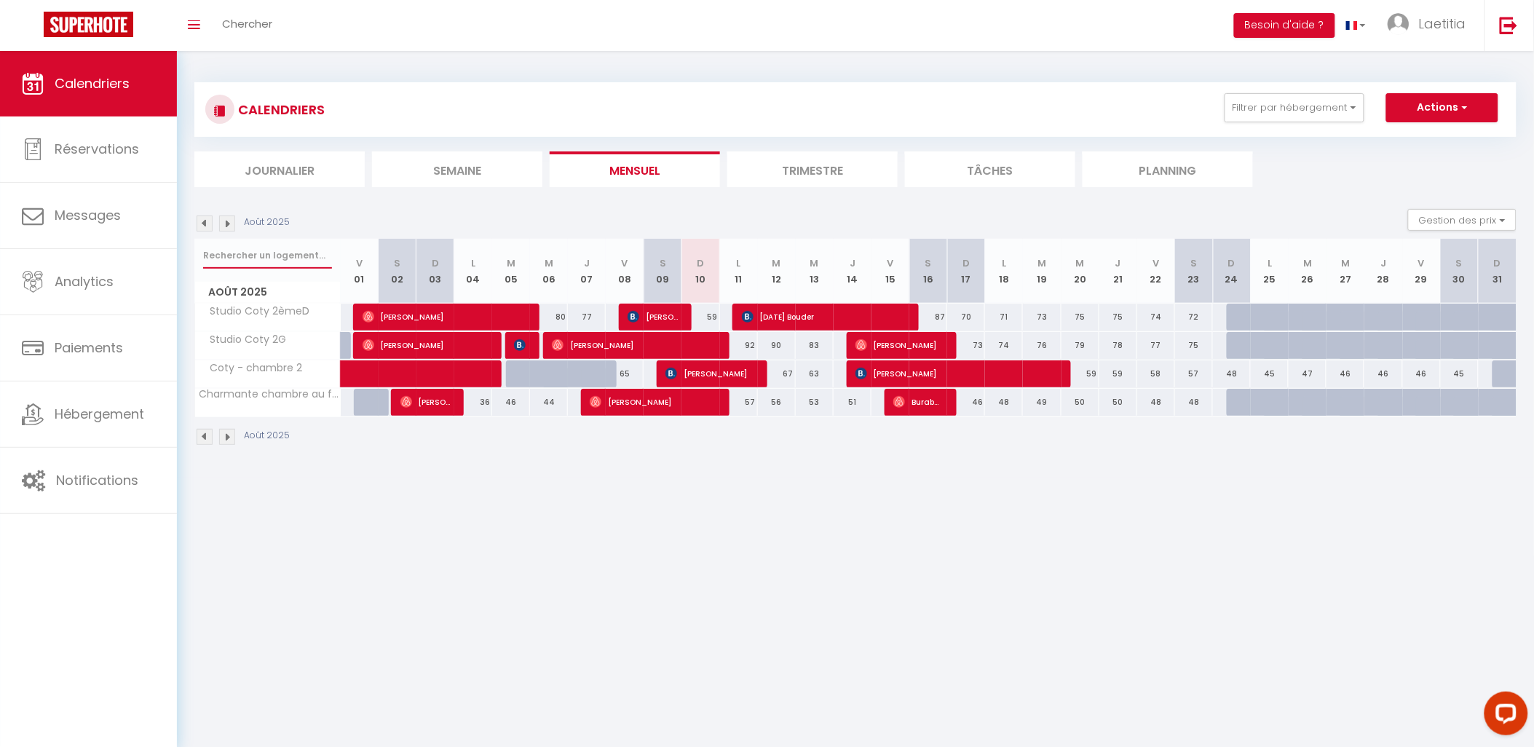
click at [233, 256] on input "text" at bounding box center [267, 255] width 129 height 26
click at [1309, 107] on button "Filtrer par hébergement" at bounding box center [1295, 107] width 140 height 29
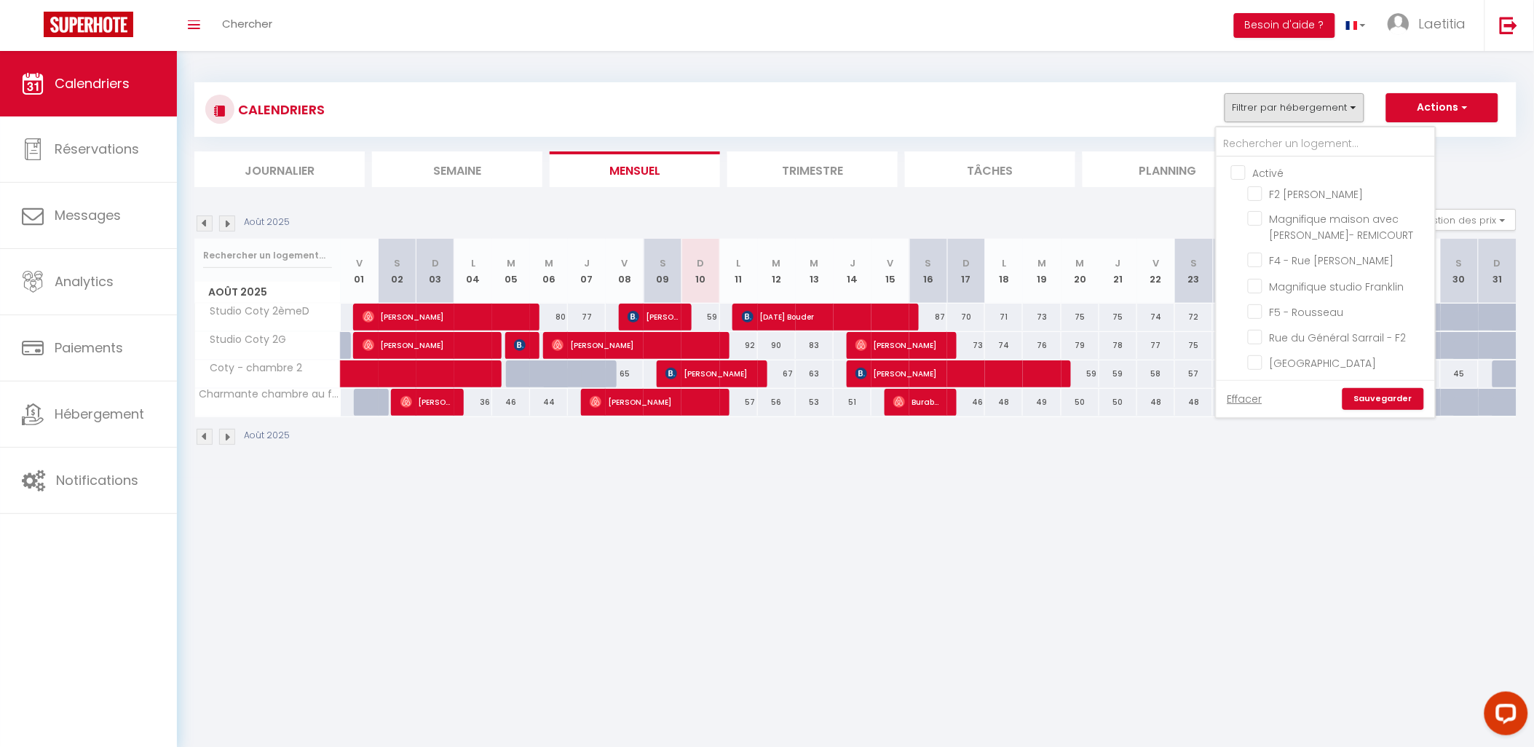
click at [1257, 165] on input "Activé" at bounding box center [1340, 172] width 218 height 15
checkbox input "true"
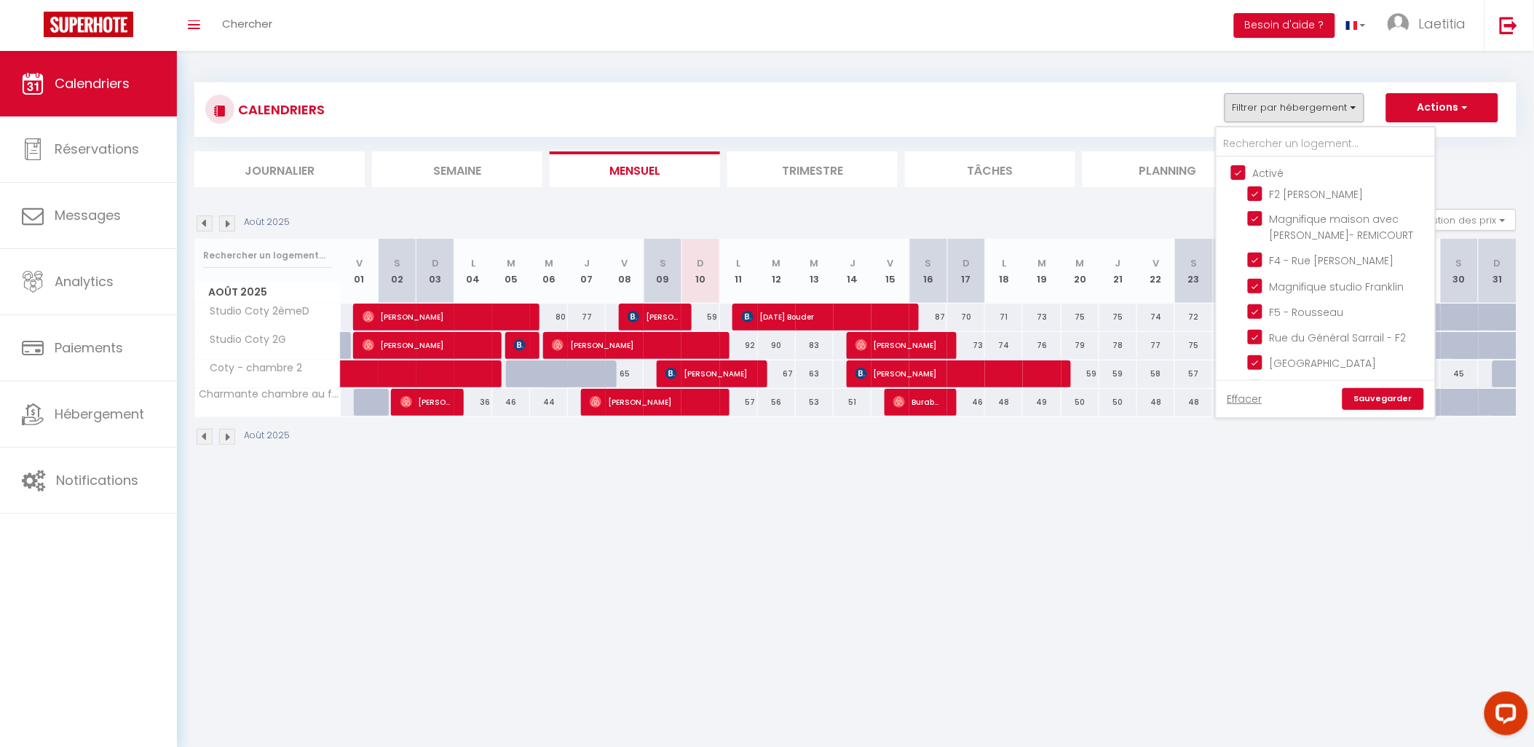
checkbox input "true"
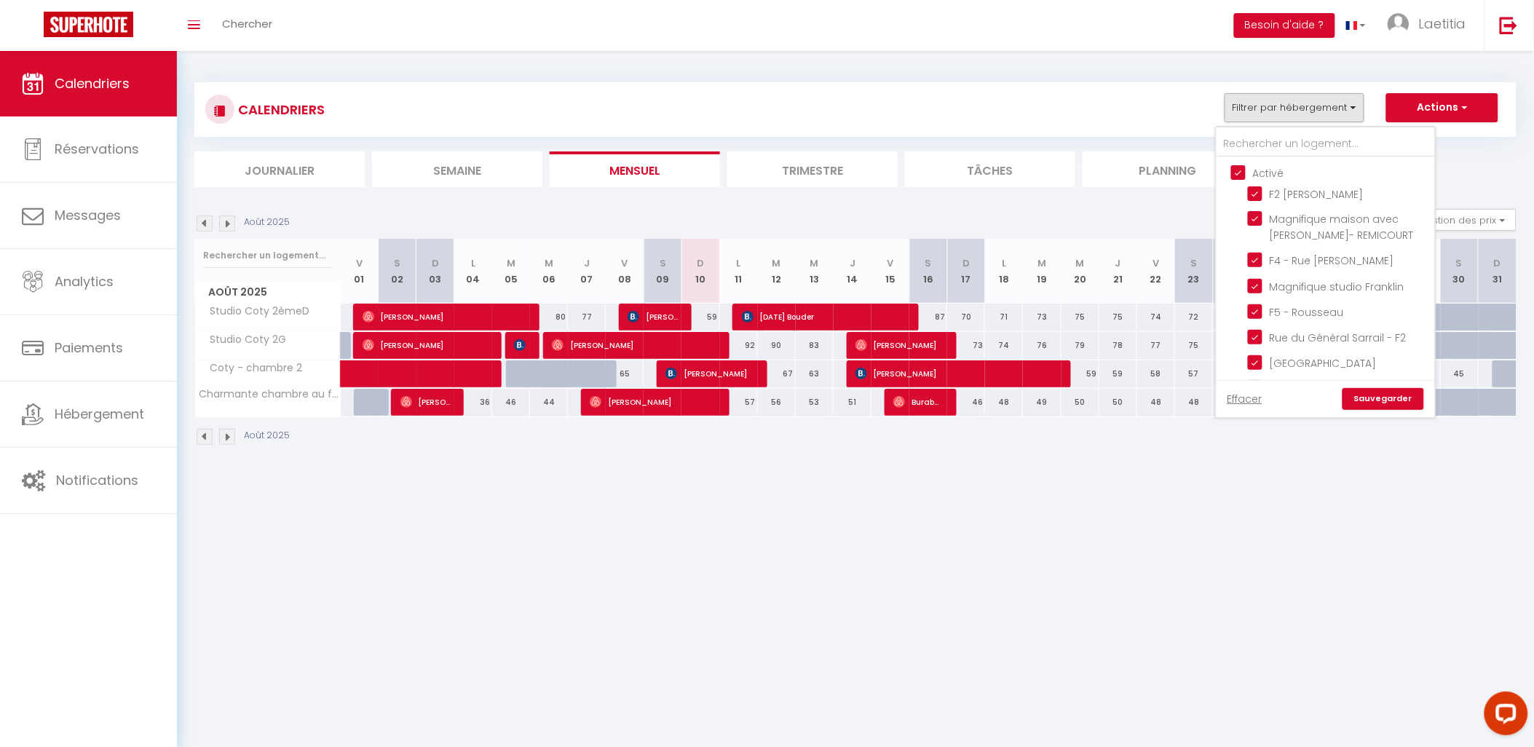
checkbox input "true"
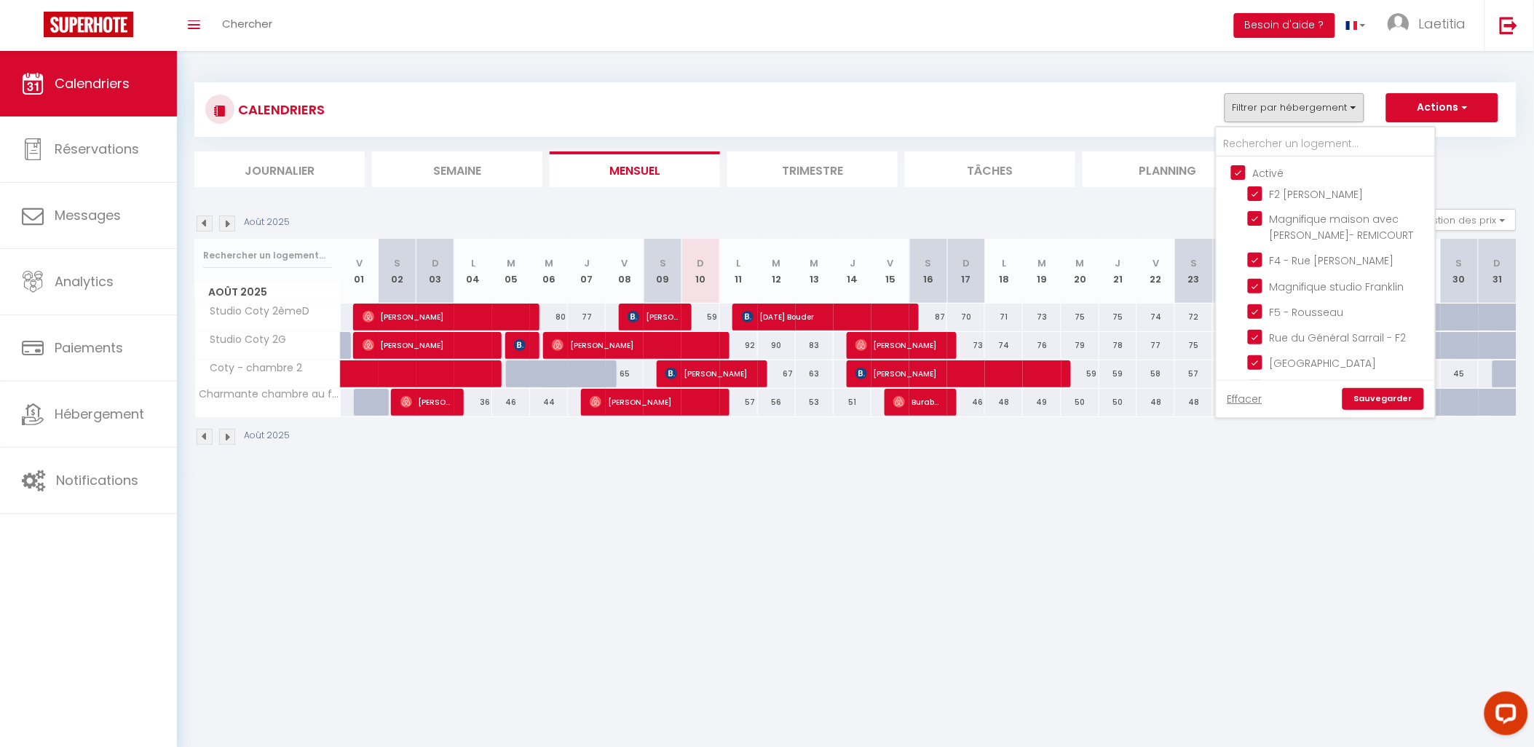
checkbox input "true"
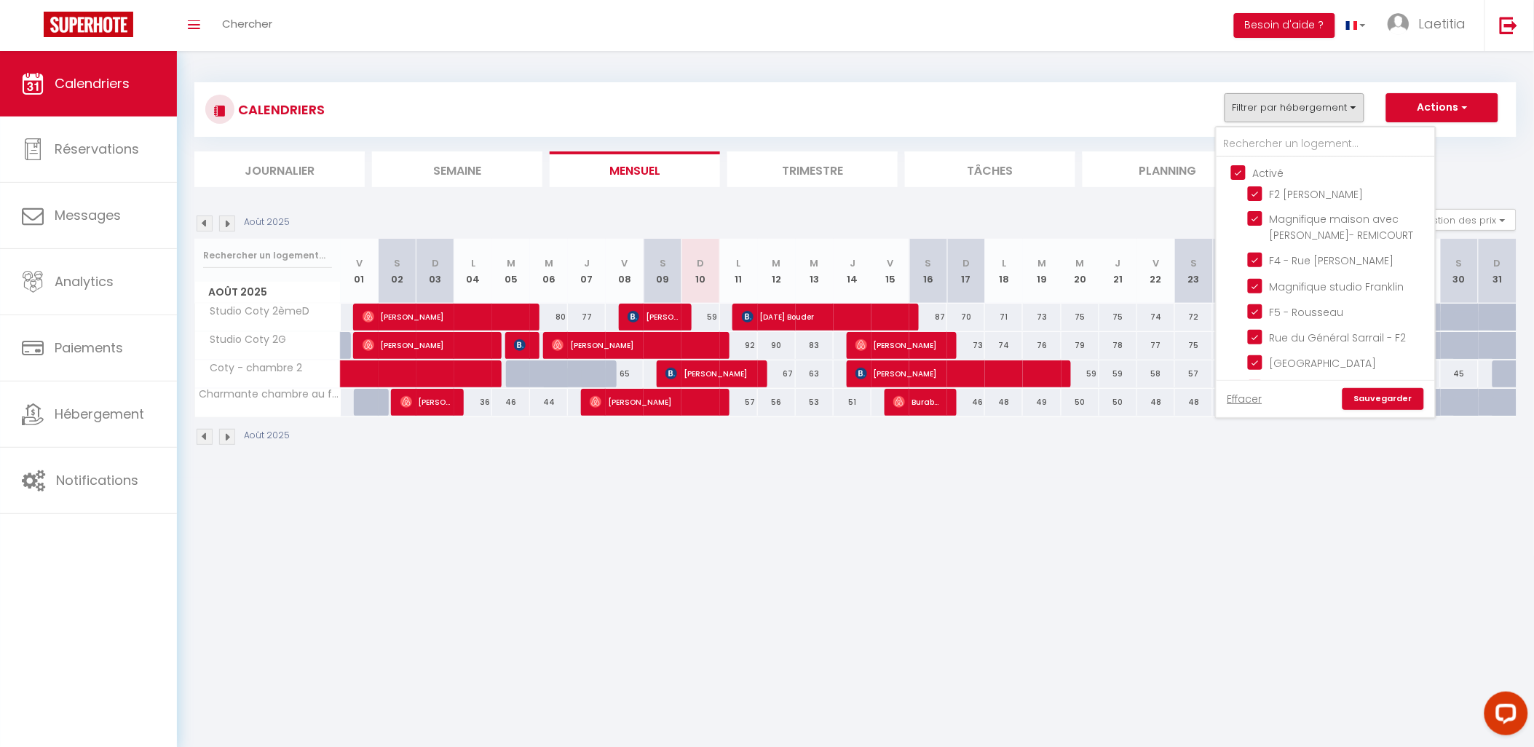
checkbox input "true"
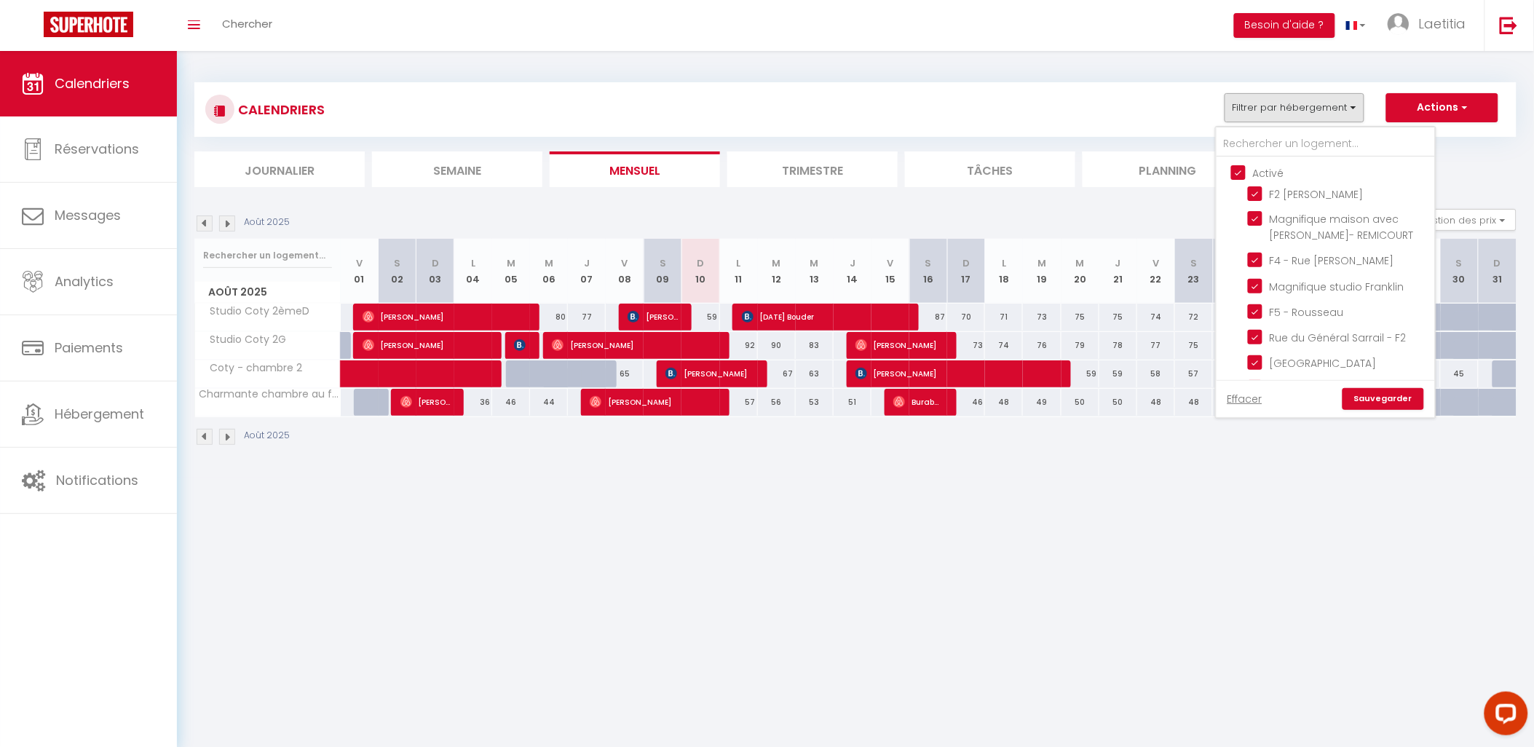
checkbox input "true"
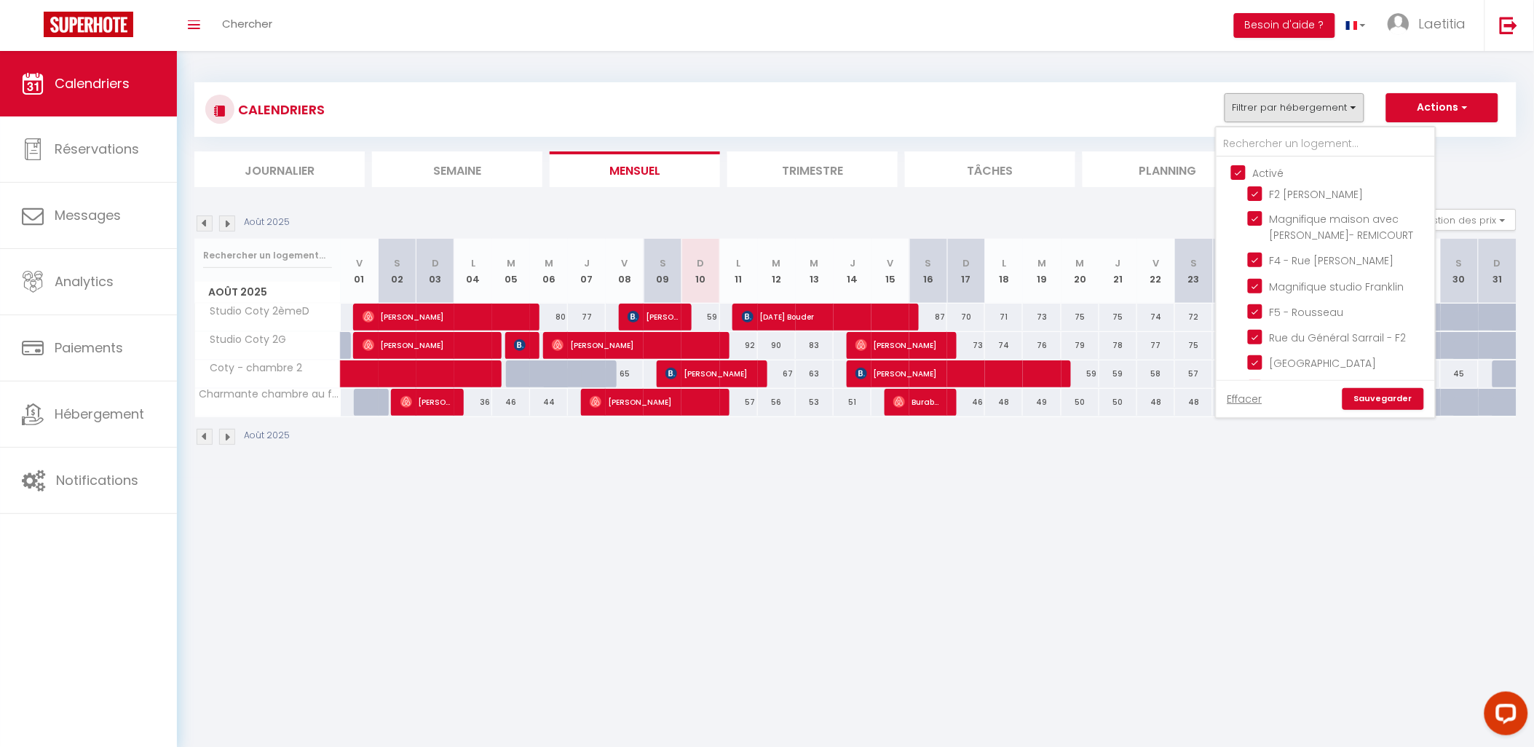
checkbox input "true"
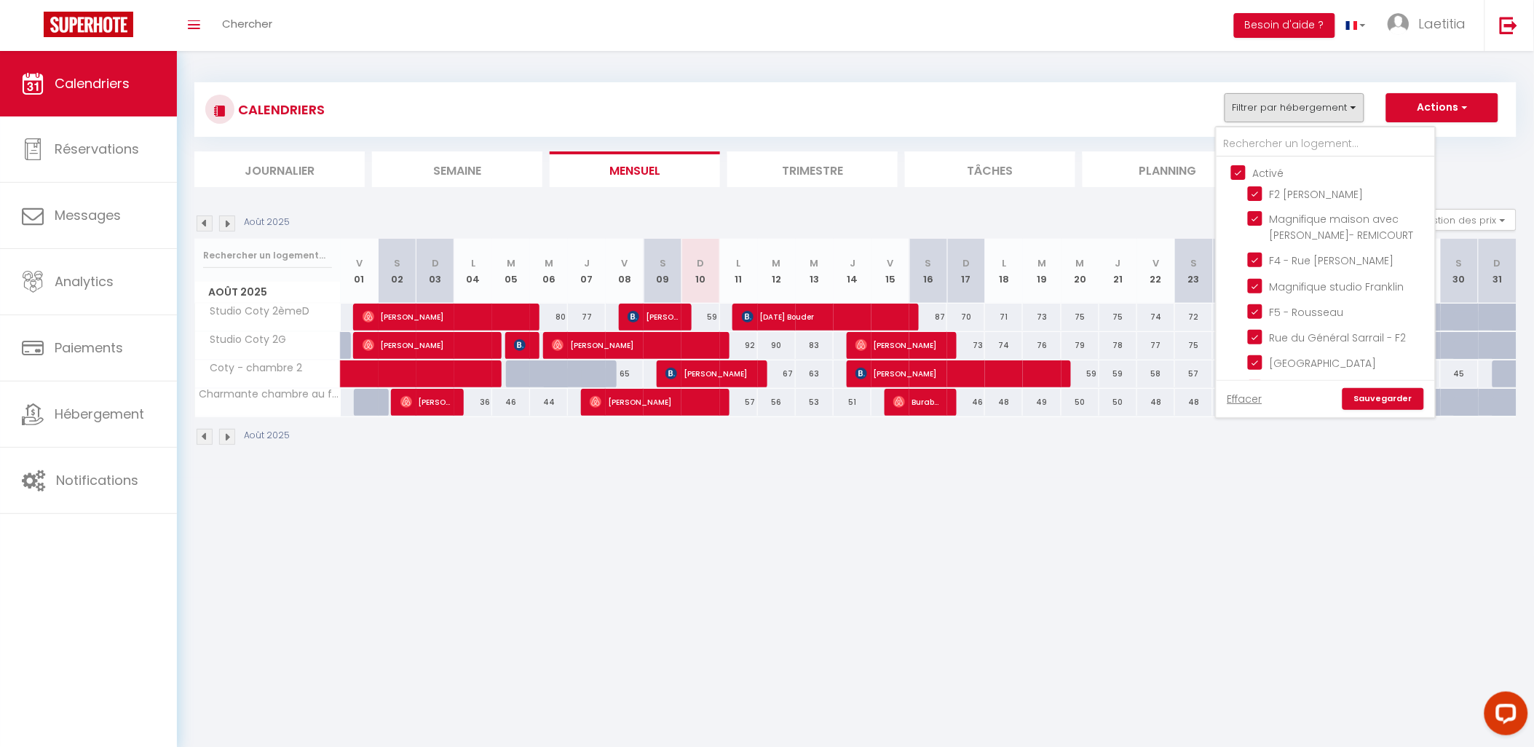
checkbox input "true"
click at [1403, 403] on link "Sauvegarder" at bounding box center [1384, 399] width 82 height 22
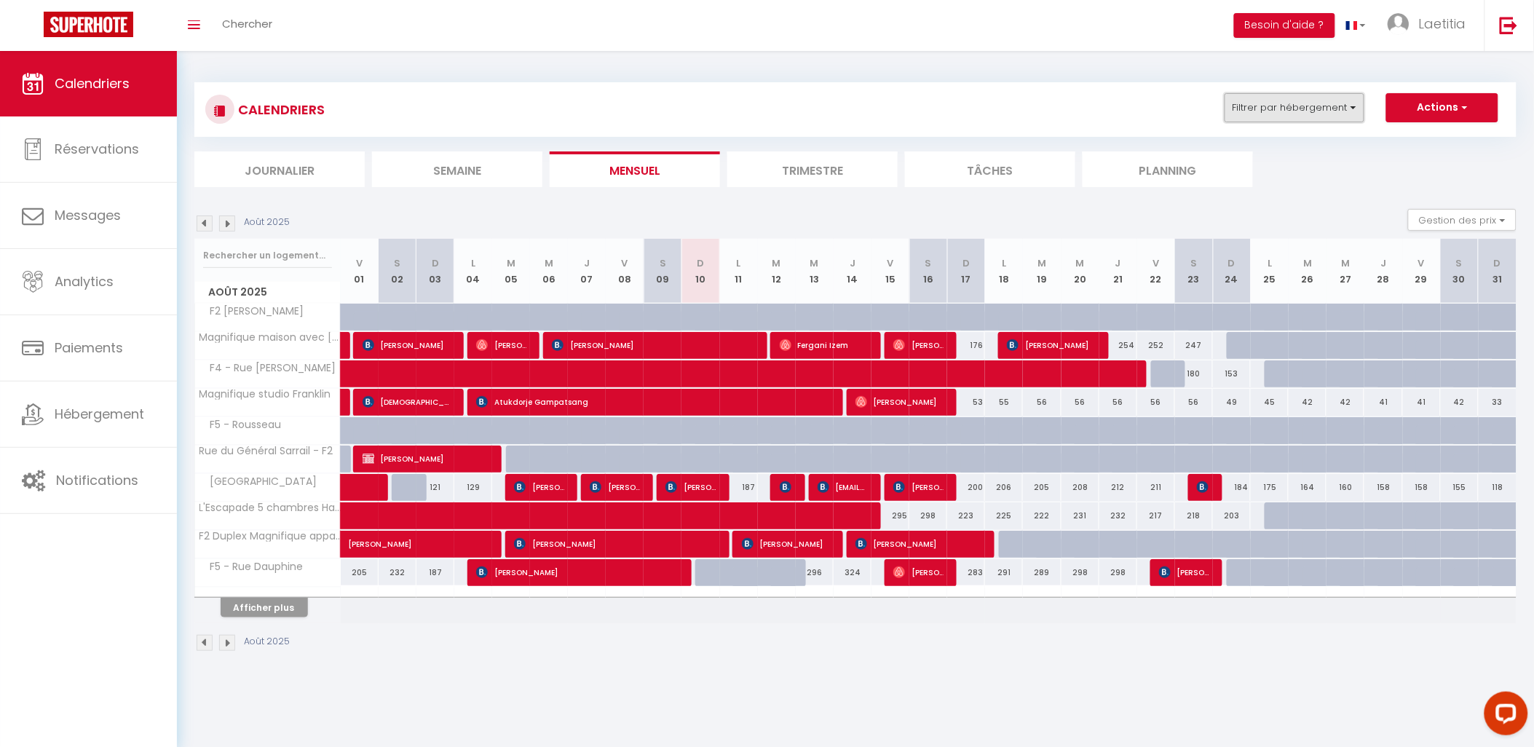
click at [1262, 100] on button "Filtrer par hébergement" at bounding box center [1295, 107] width 140 height 29
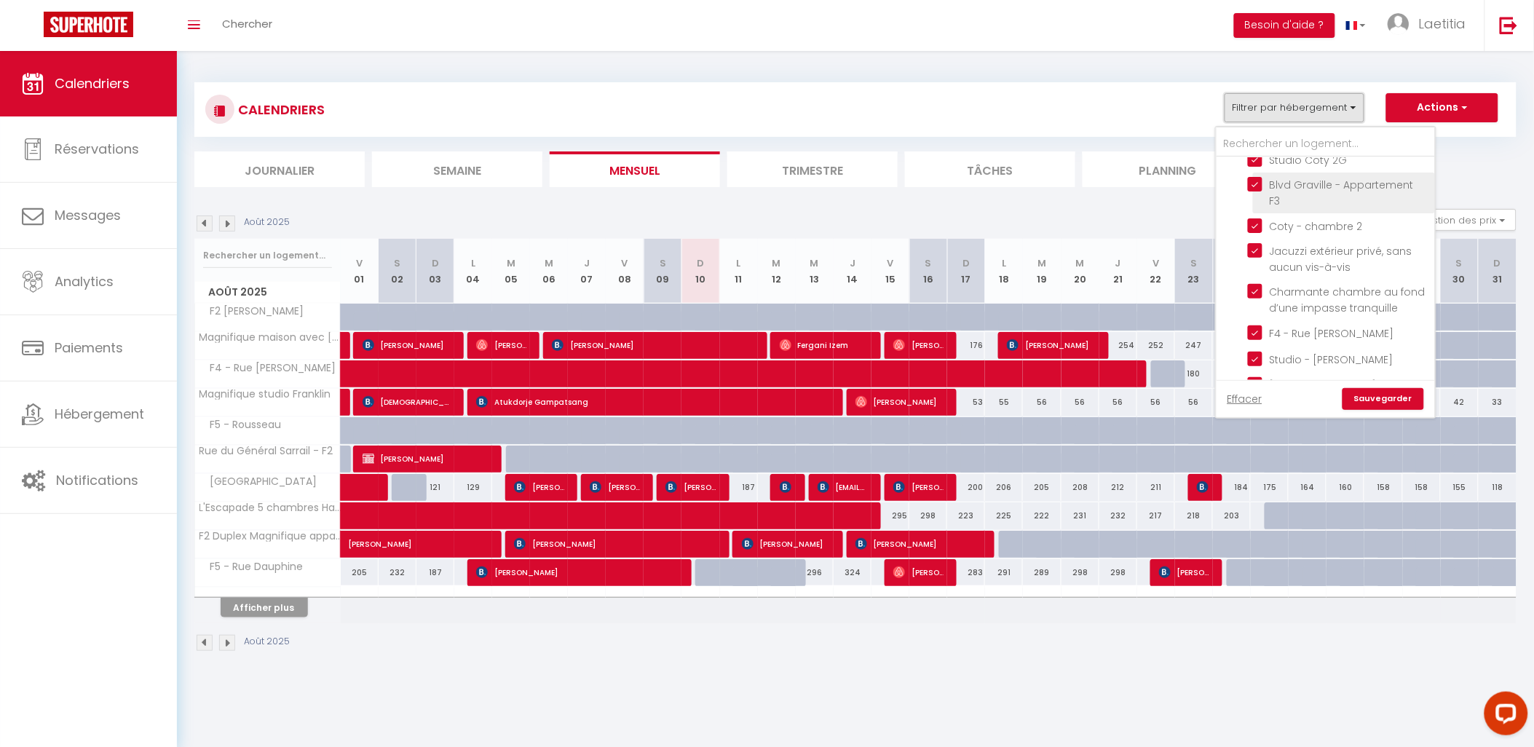
scroll to position [237, 0]
click at [1245, 398] on link "Effacer" at bounding box center [1245, 399] width 35 height 16
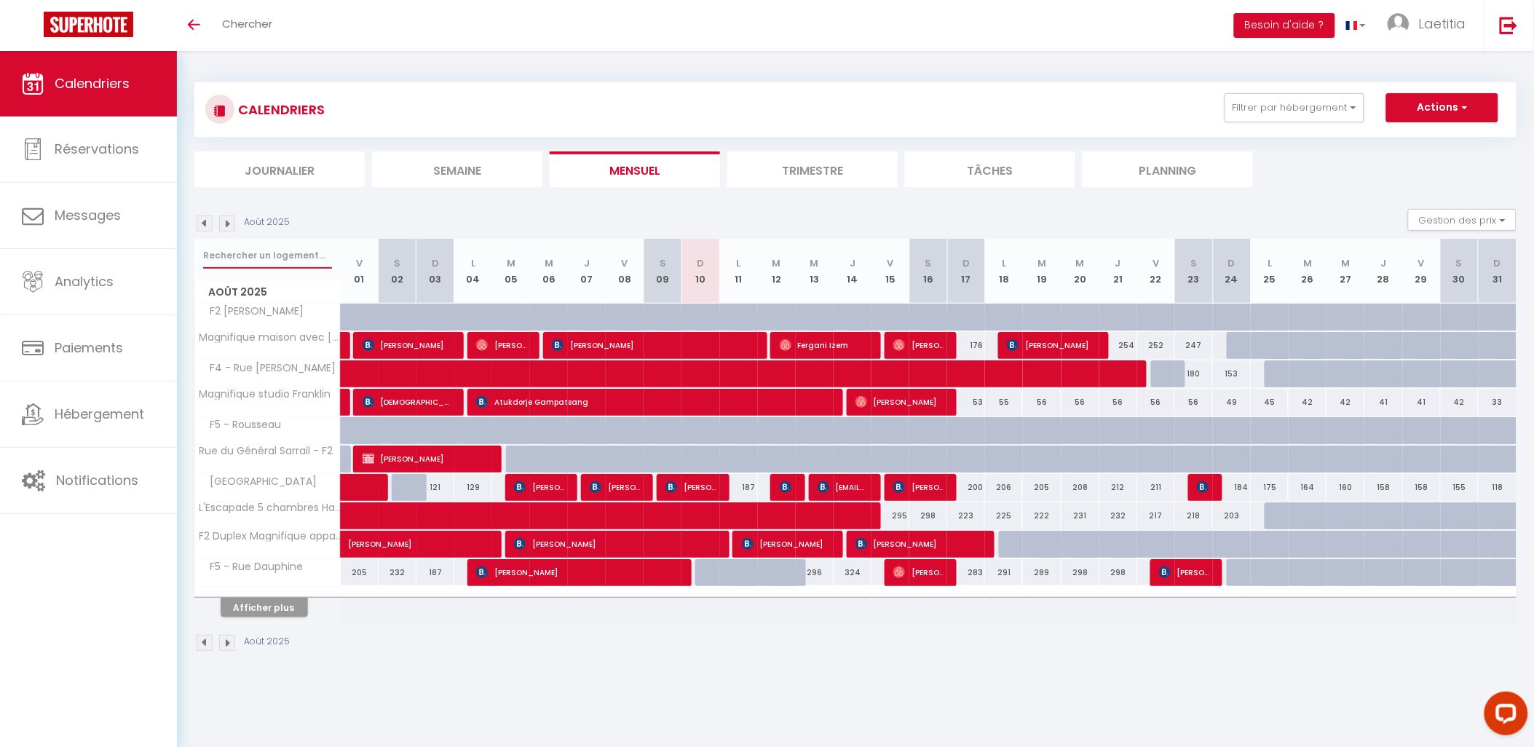
click at [270, 243] on input "text" at bounding box center [267, 255] width 129 height 26
type input "coty"
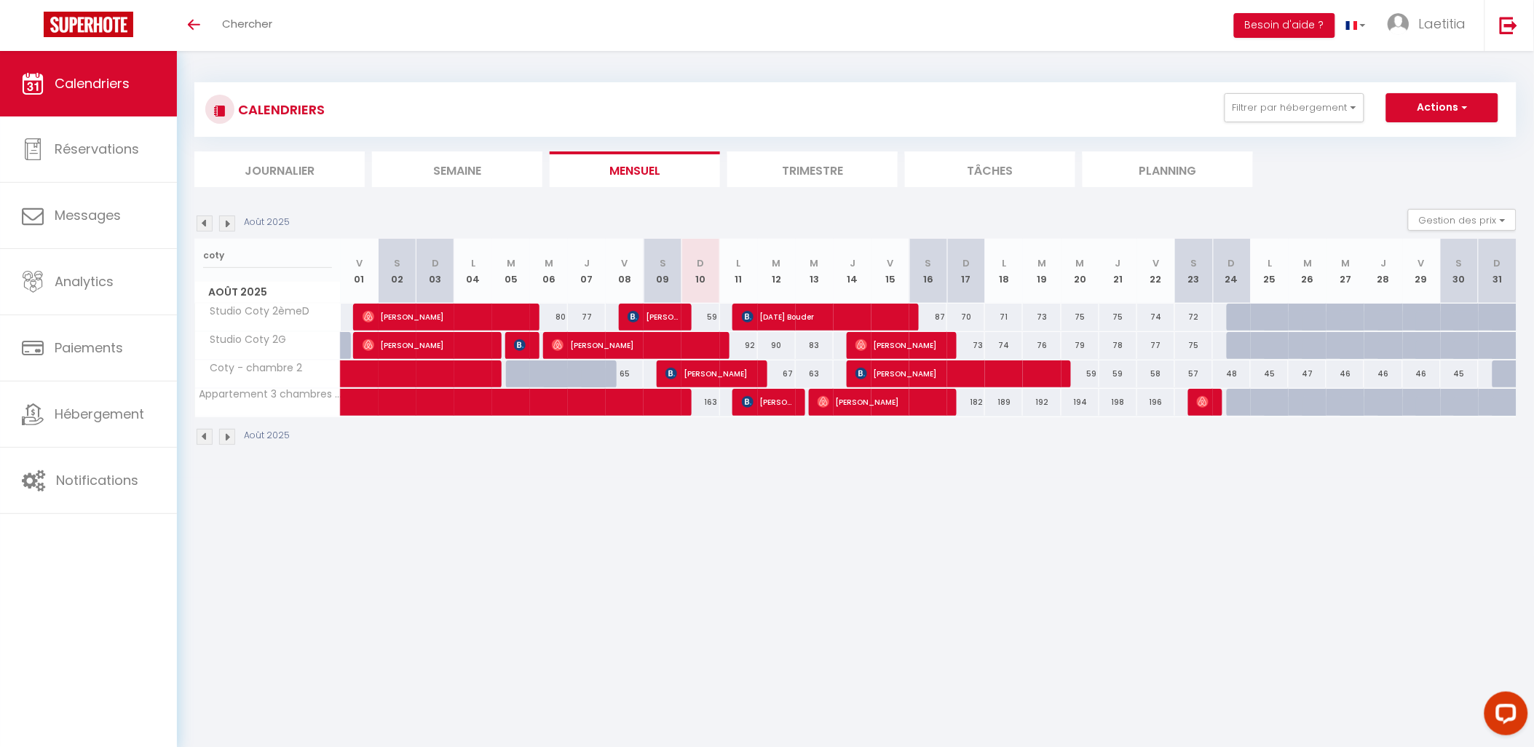
click at [706, 309] on div "59" at bounding box center [700, 317] width 38 height 27
type input "59"
select select "1"
type input "Dim 10 Août 2025"
type input "Lun 11 Août 2025"
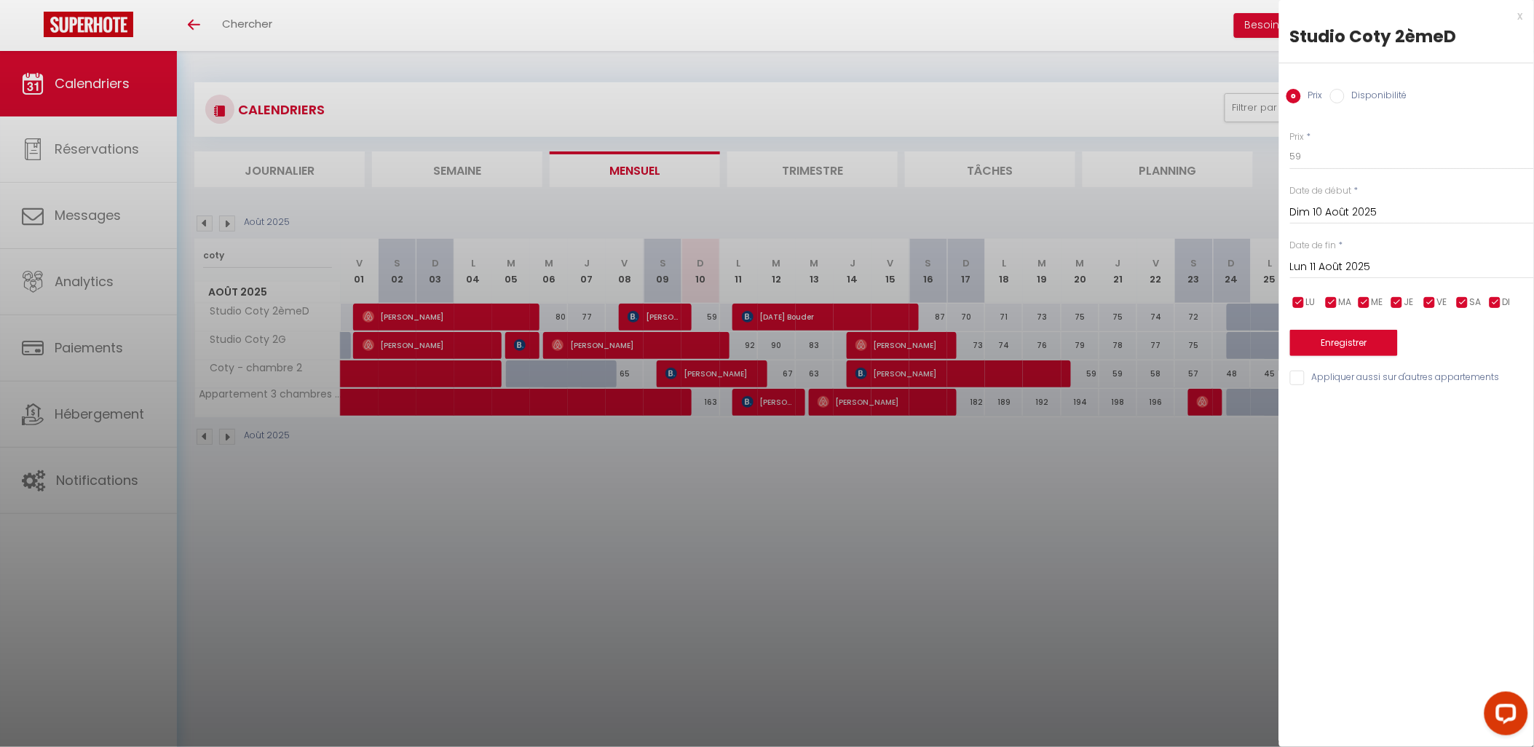
click at [1356, 90] on label "Disponibilité" at bounding box center [1376, 97] width 63 height 16
click at [1345, 90] on input "Disponibilité" at bounding box center [1337, 96] width 15 height 15
radio input "true"
radio input "false"
click at [1329, 161] on select "Disponible Indisponible" at bounding box center [1412, 157] width 244 height 28
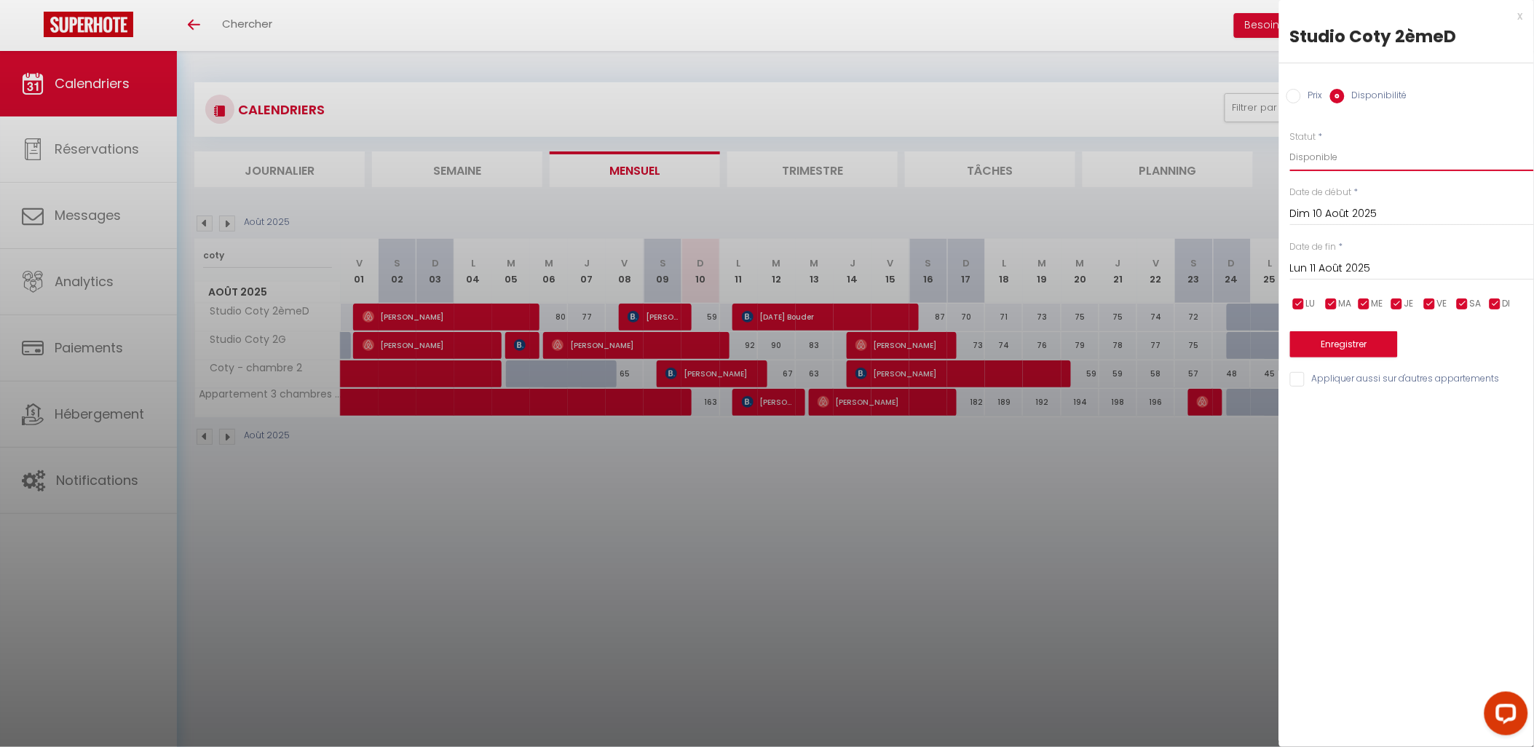
select select "0"
click at [1290, 143] on select "Disponible Indisponible" at bounding box center [1412, 157] width 244 height 28
click at [1316, 343] on button "Enregistrer" at bounding box center [1344, 344] width 108 height 26
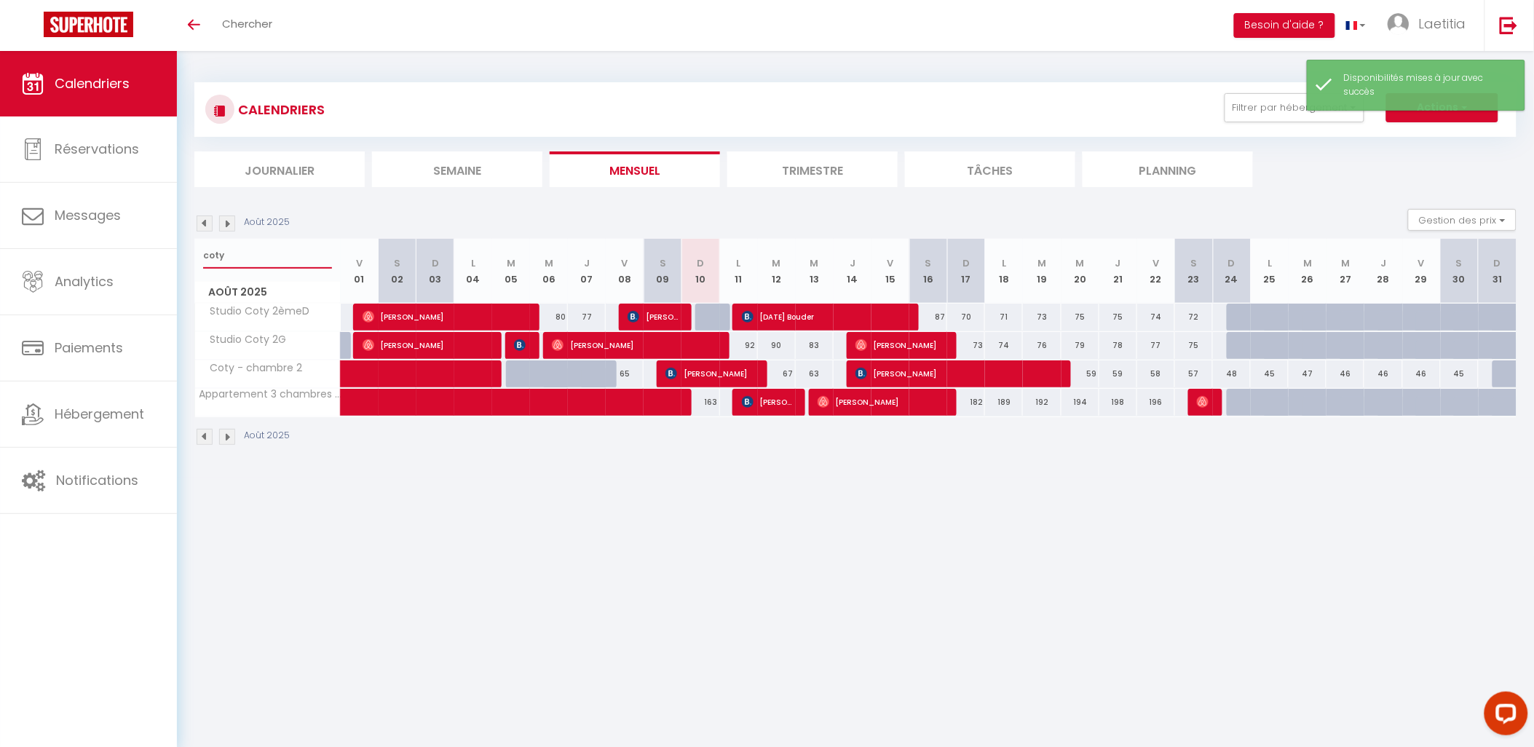
drag, startPoint x: 261, startPoint y: 250, endPoint x: 182, endPoint y: 248, distance: 78.7
click at [182, 248] on div "CALENDRIERS Filtrer par hébergement Activé F2 [PERSON_NAME] maison avec Jardin-…" at bounding box center [855, 264] width 1357 height 427
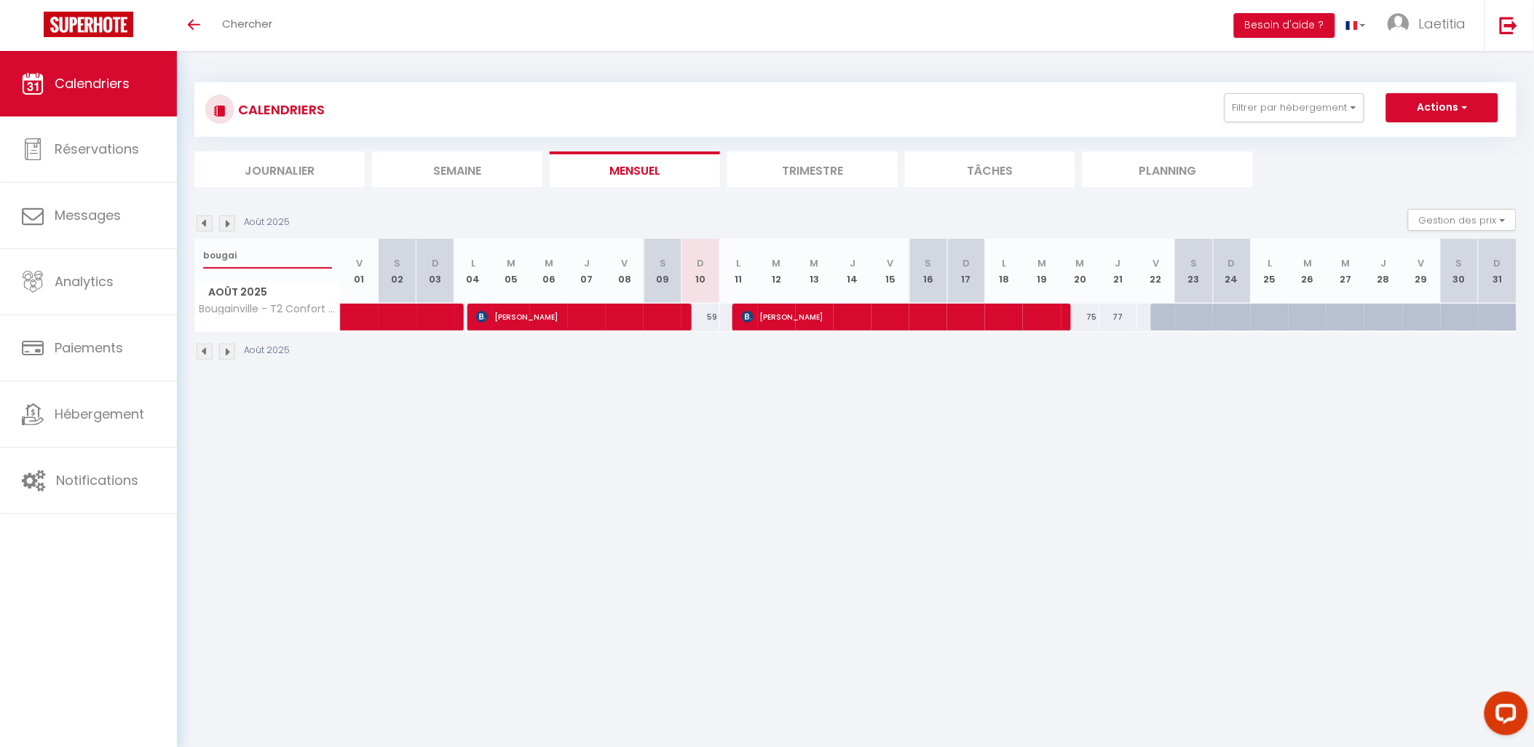
type input "bougai"
click at [703, 319] on div "59" at bounding box center [700, 317] width 38 height 27
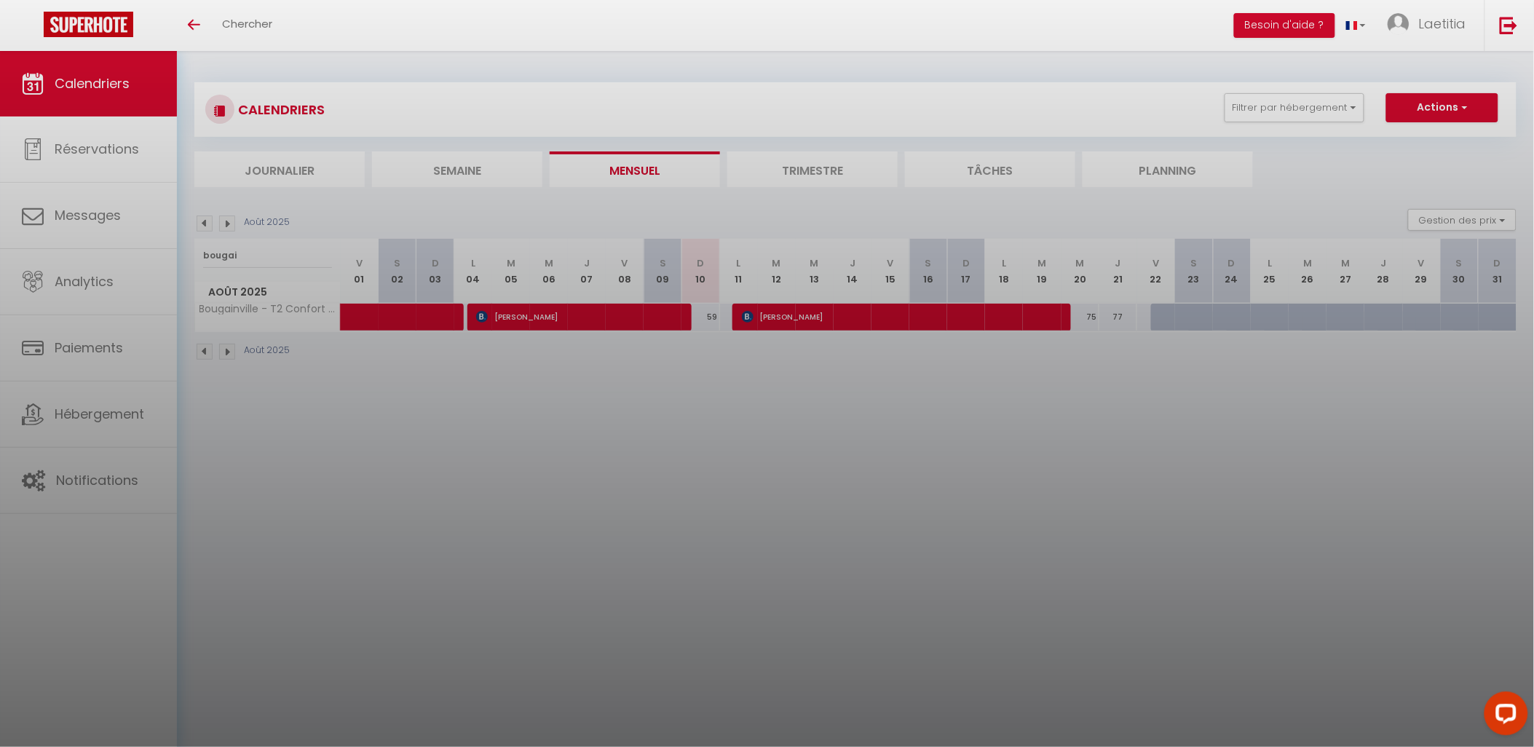
click at [719, 369] on div at bounding box center [767, 373] width 1534 height 747
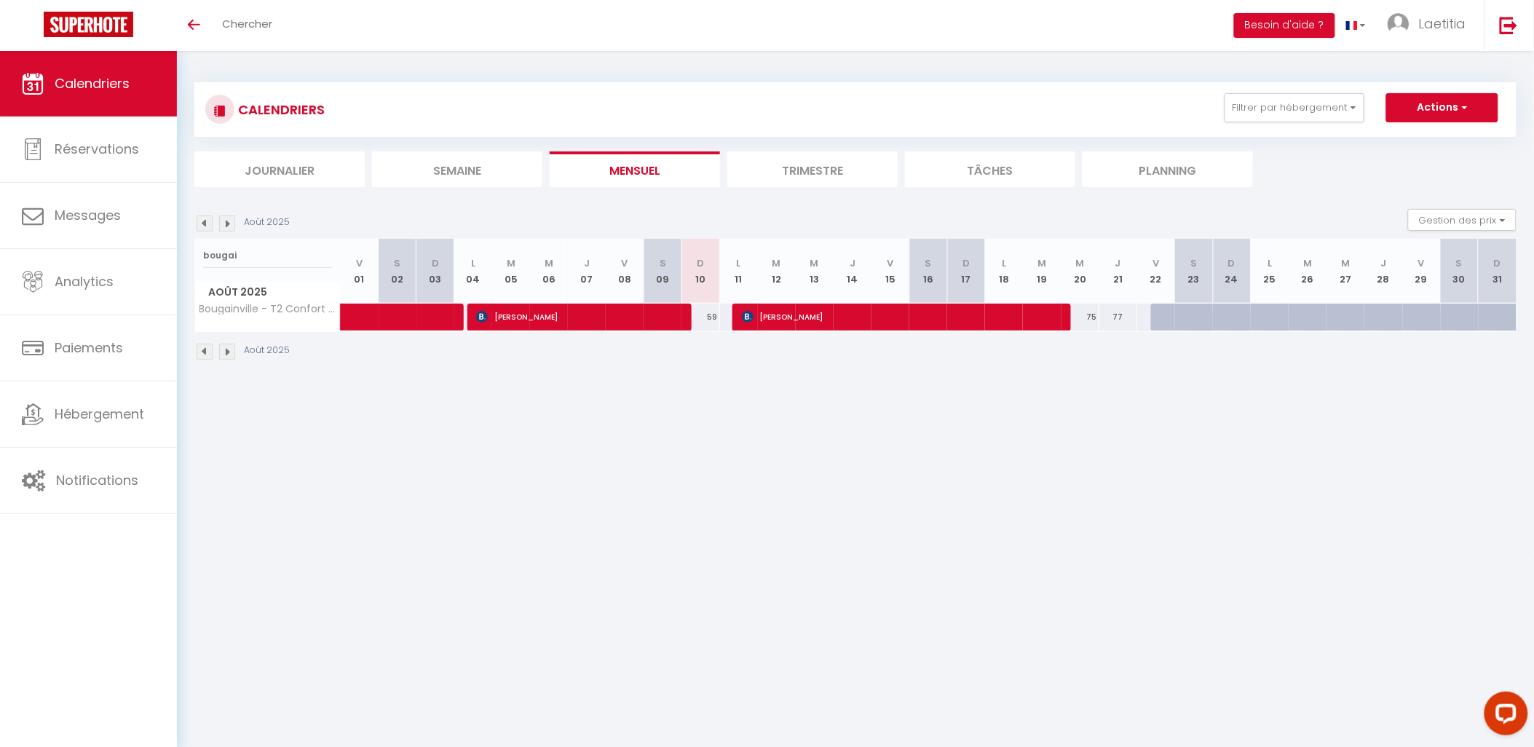
click at [705, 311] on div "59" at bounding box center [700, 317] width 38 height 27
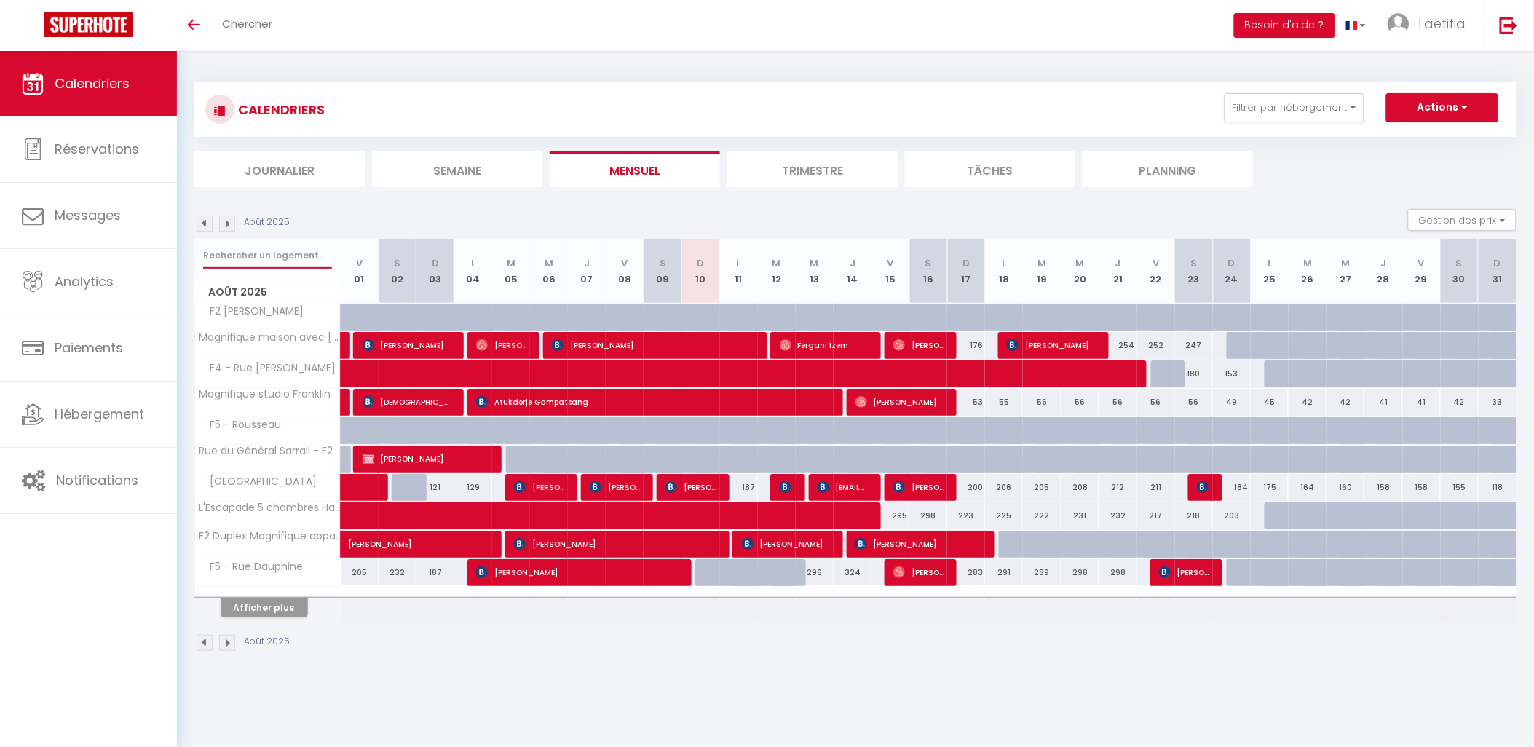
click at [266, 256] on input "text" at bounding box center [267, 255] width 129 height 26
type input "boug"
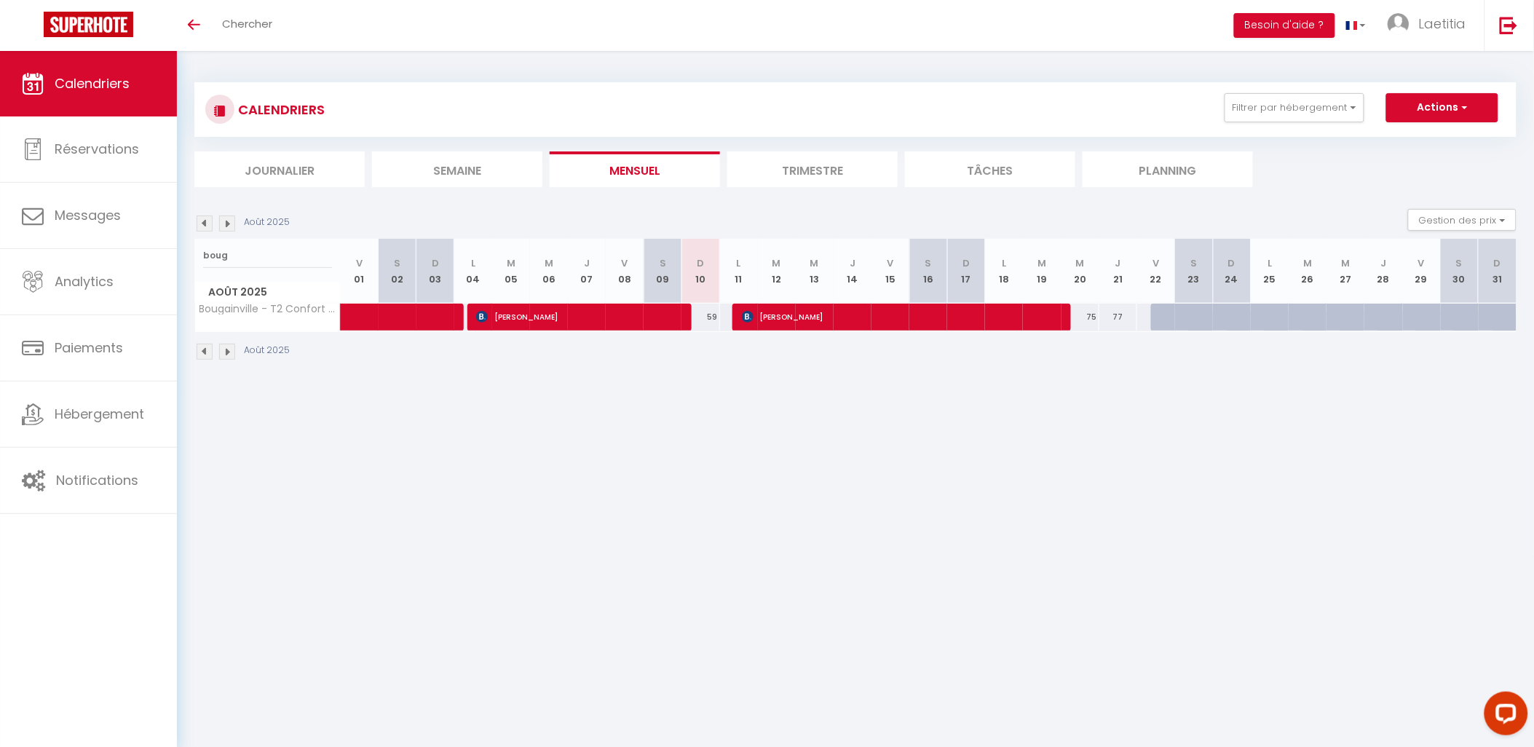
click at [705, 315] on div "59" at bounding box center [700, 317] width 38 height 27
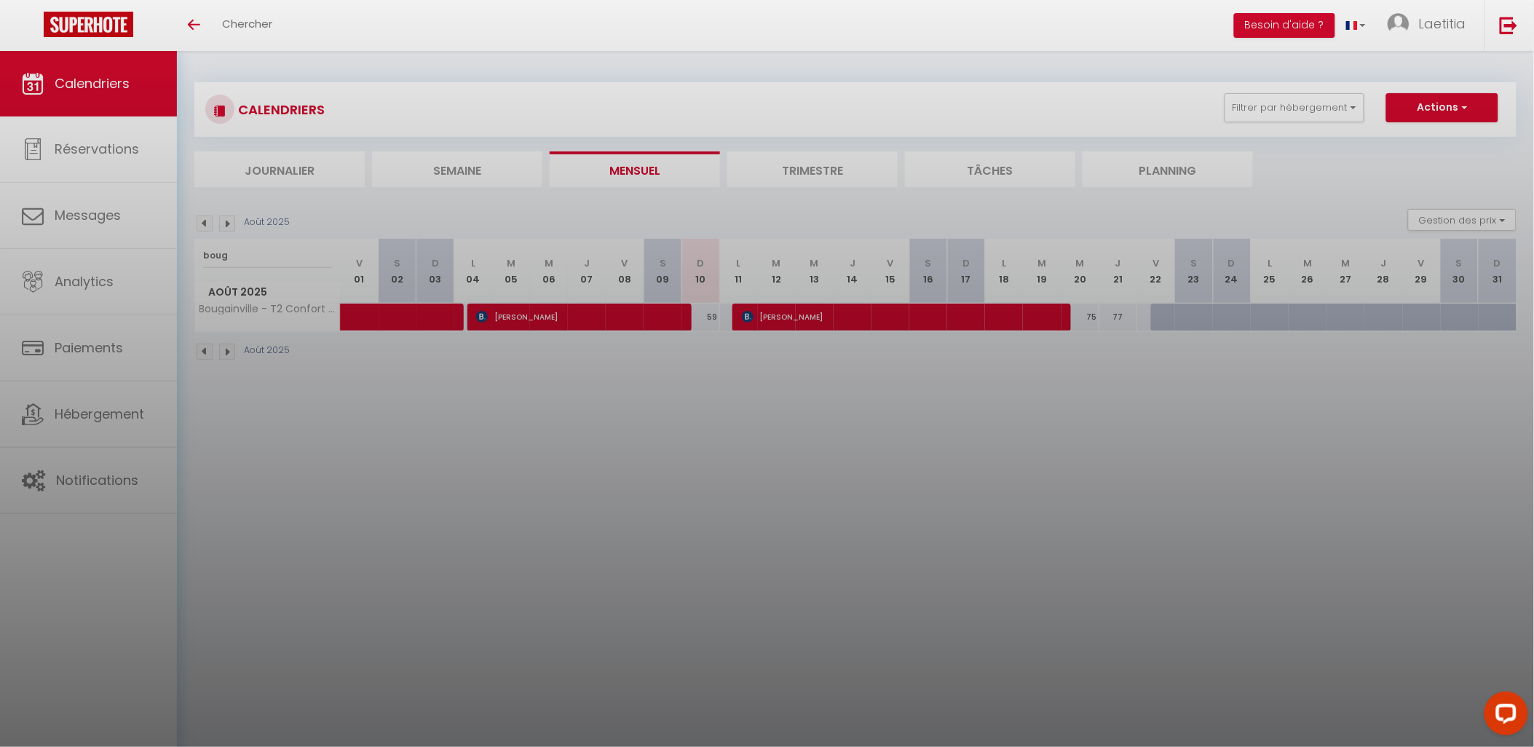
click at [701, 317] on div at bounding box center [767, 373] width 1534 height 747
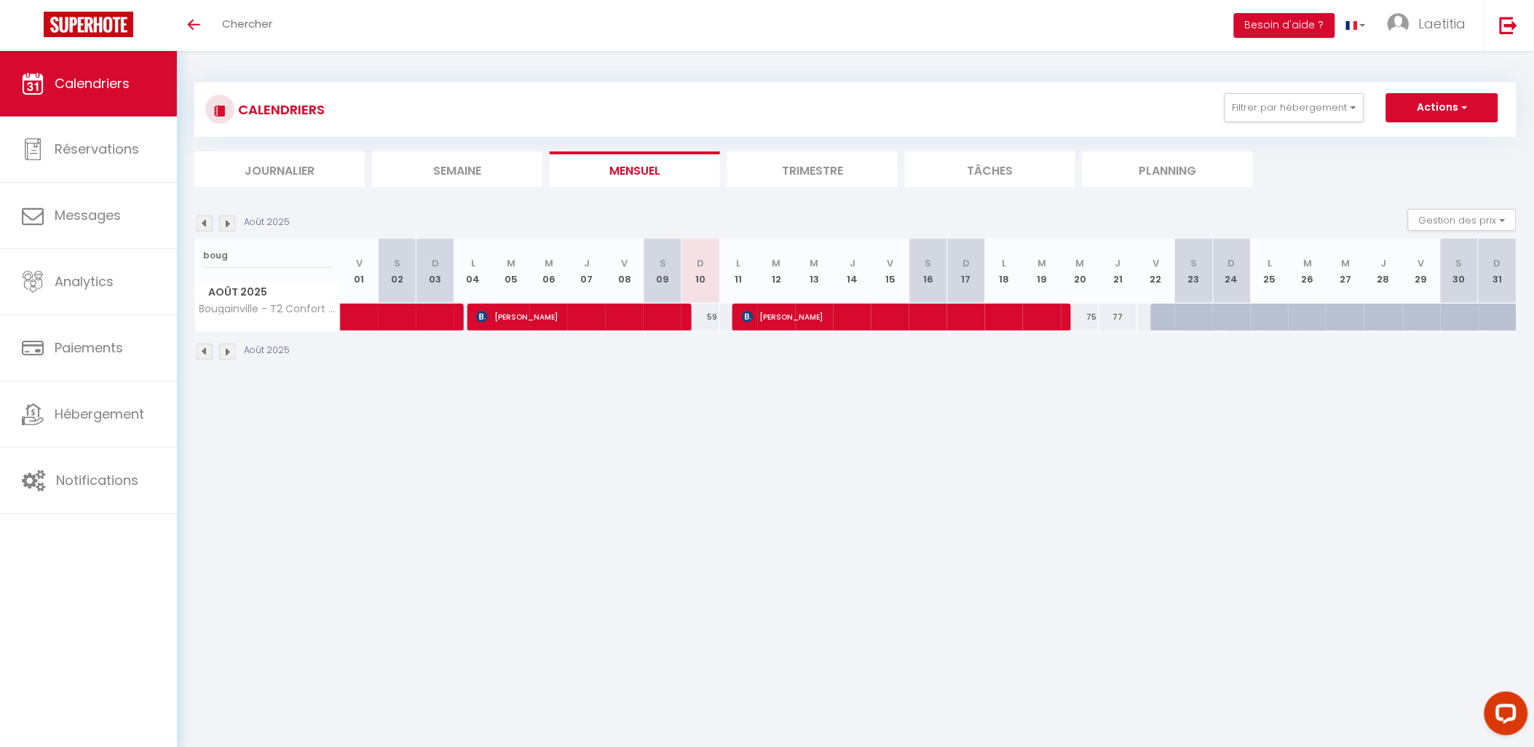
click at [701, 317] on body "Questions et aide sur la MIGRATION - Salle Zoom ouverte de 13 à 14h puis de 17h…" at bounding box center [767, 424] width 1534 height 747
click at [701, 317] on div "59" at bounding box center [700, 317] width 38 height 27
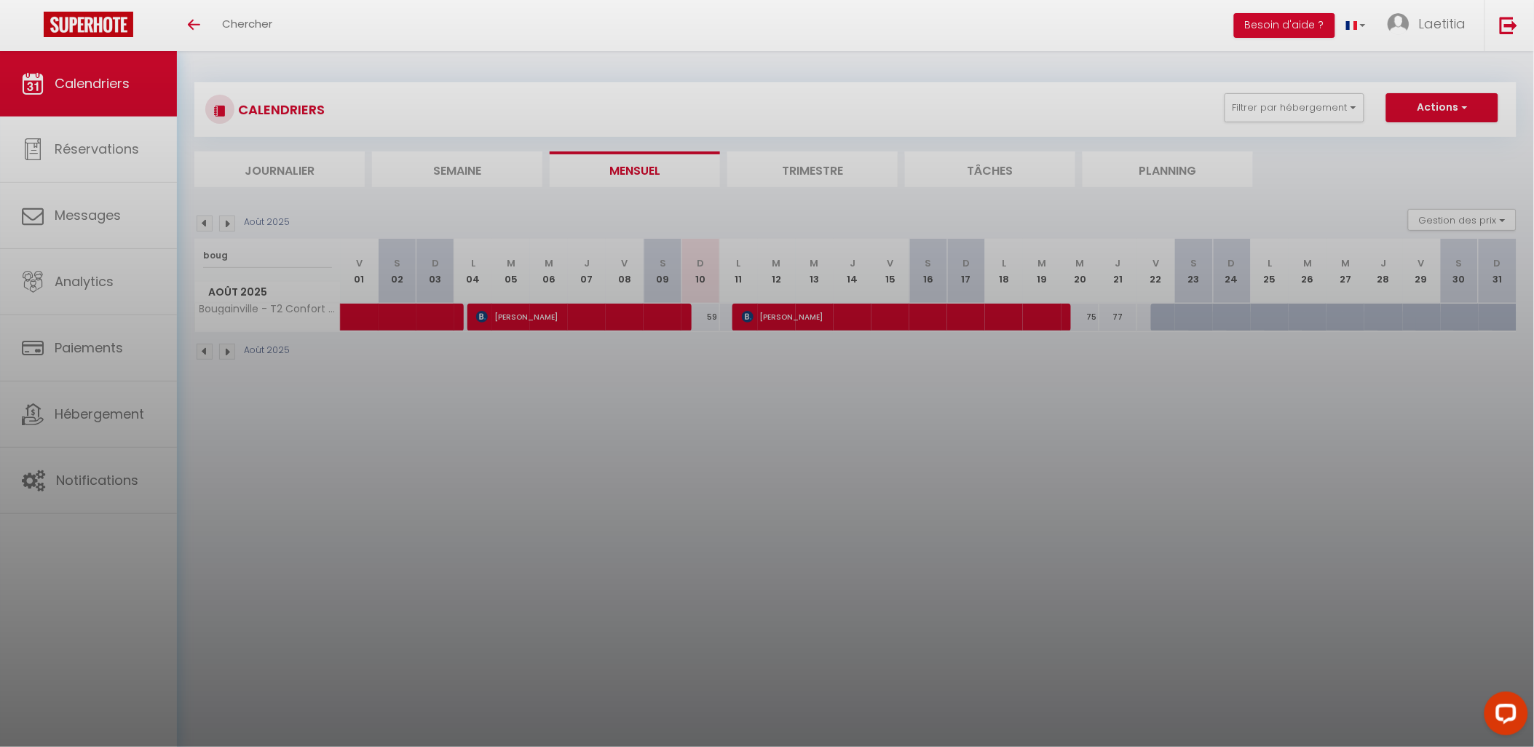
drag, startPoint x: 701, startPoint y: 317, endPoint x: 701, endPoint y: 371, distance: 53.9
click at [701, 371] on div at bounding box center [767, 373] width 1534 height 747
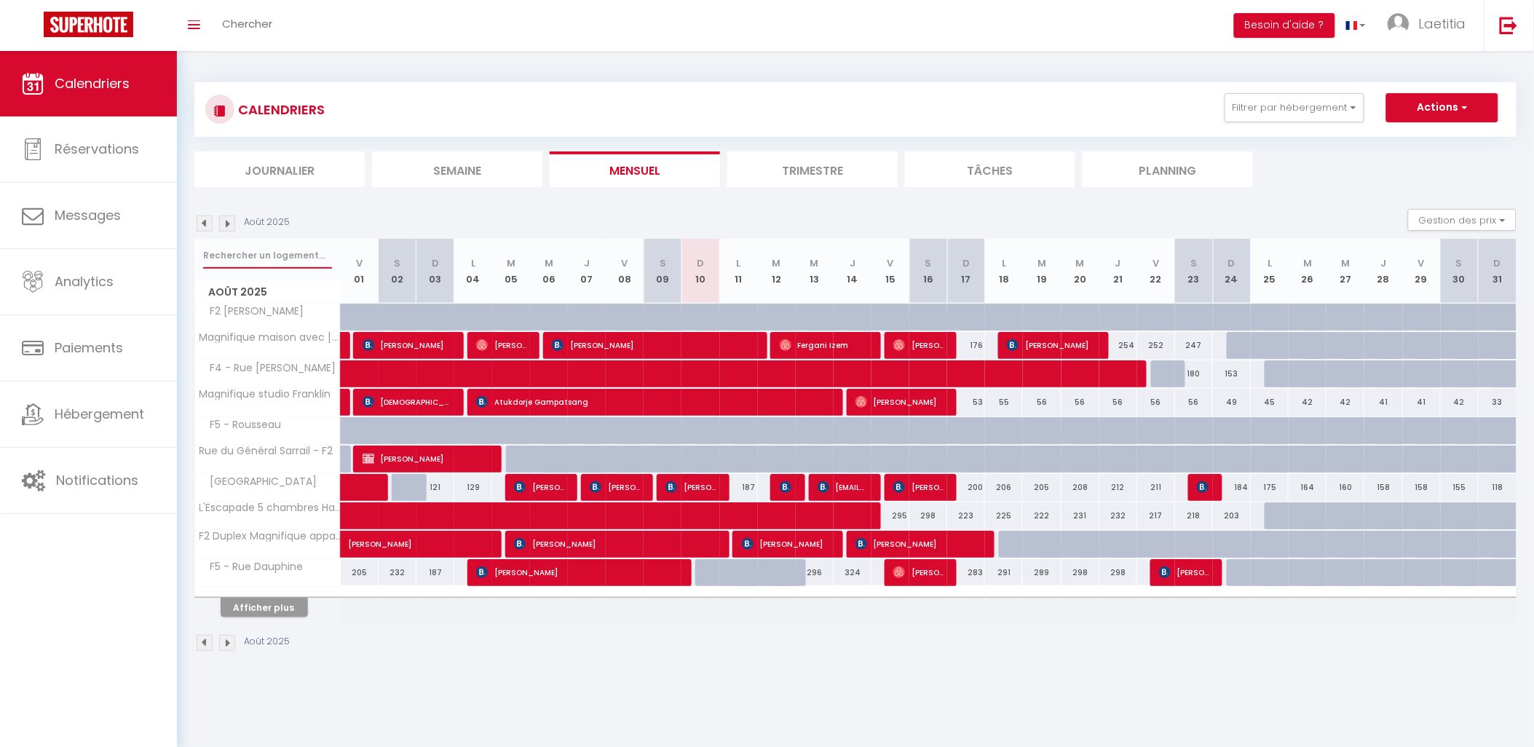
click at [279, 253] on input "text" at bounding box center [267, 255] width 129 height 26
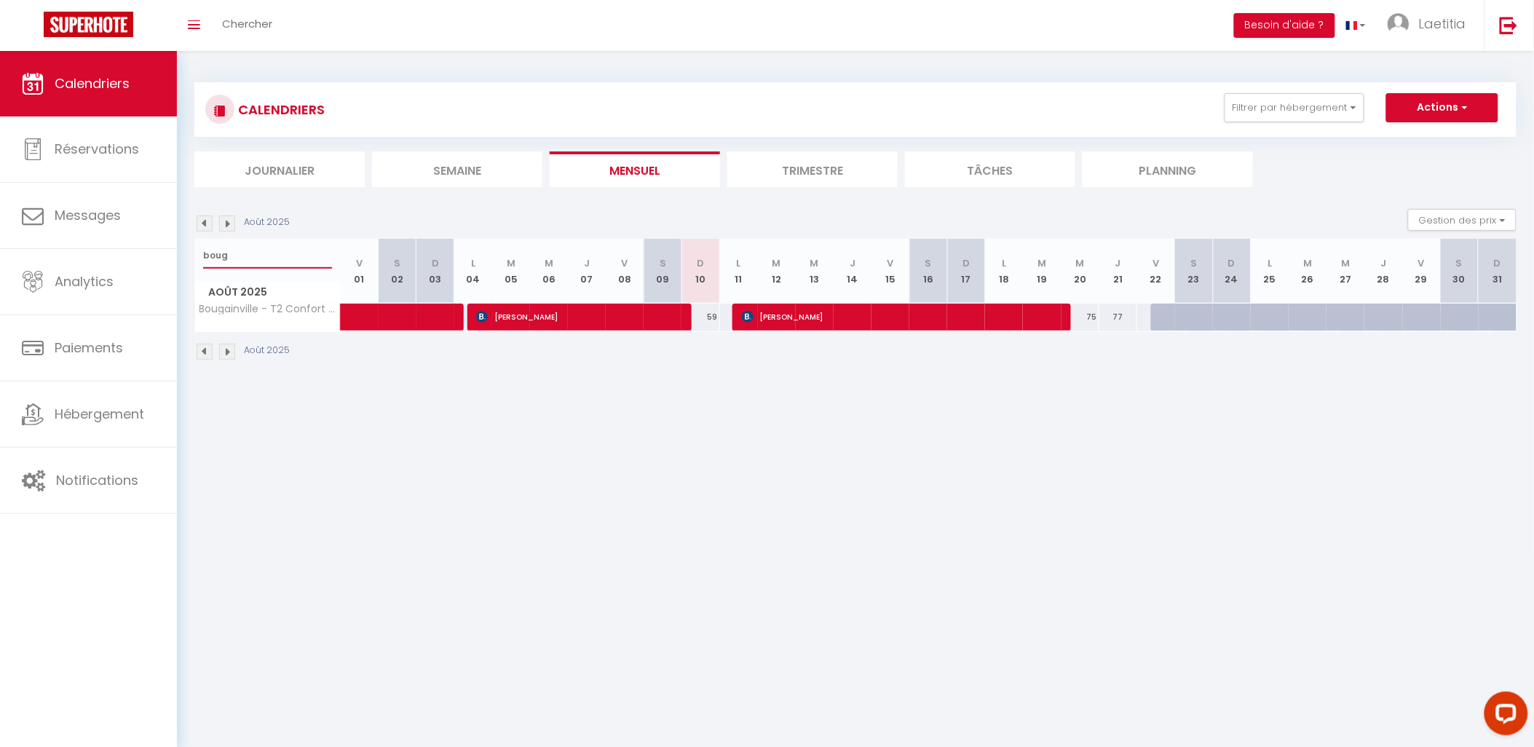
type input "boug"
click at [700, 315] on div "59" at bounding box center [700, 317] width 38 height 27
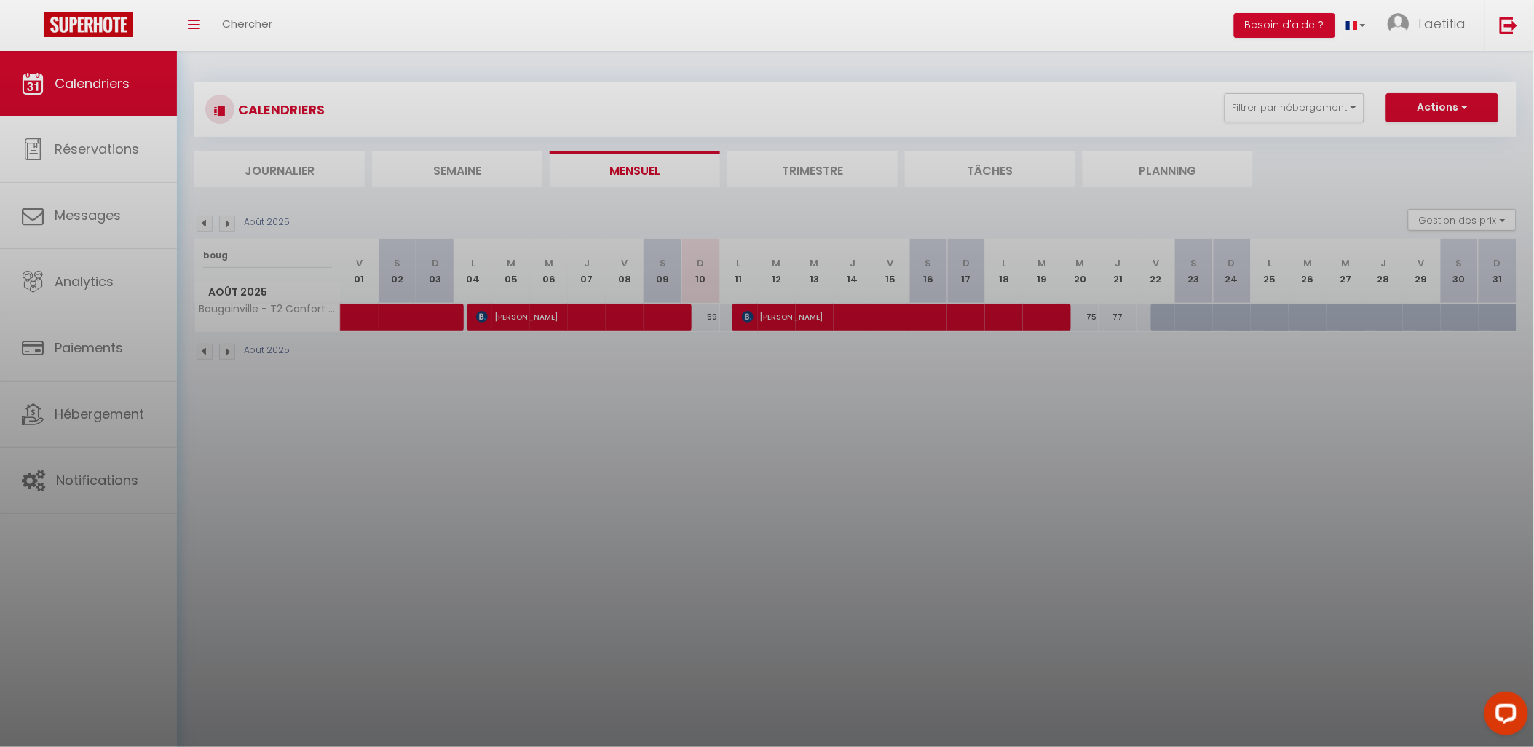
click at [700, 315] on div at bounding box center [767, 373] width 1534 height 747
